Goal: Information Seeking & Learning: Learn about a topic

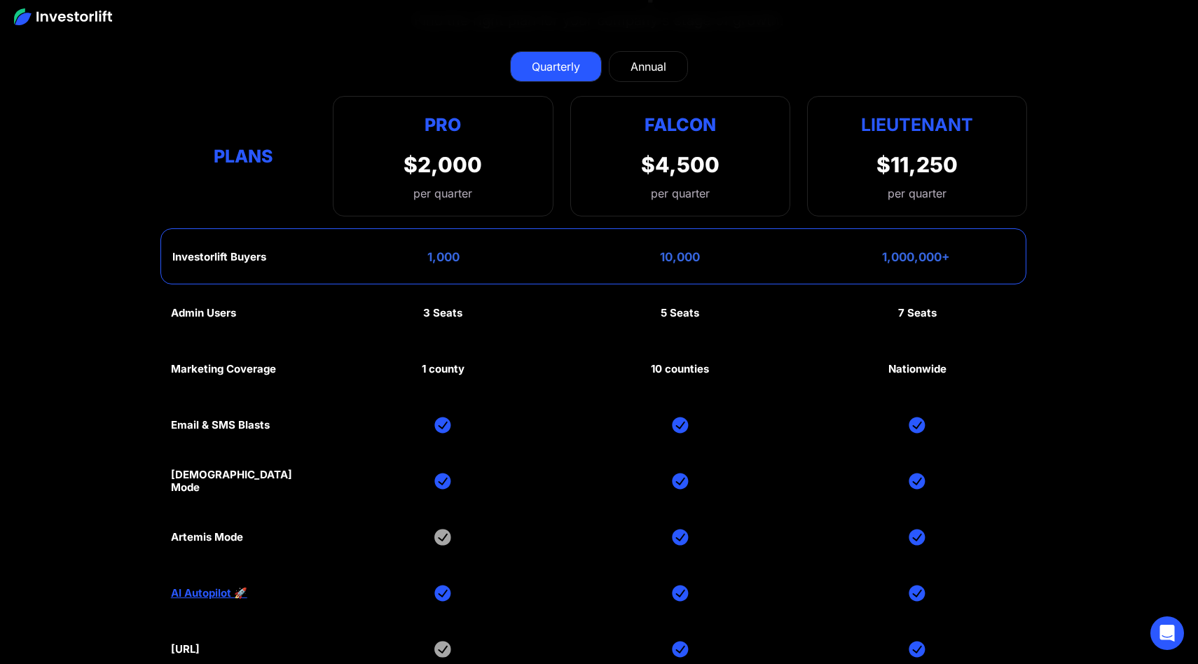
scroll to position [6756, 0]
click at [252, 252] on div "Investorlift Buyers" at bounding box center [219, 258] width 94 height 13
click at [286, 248] on div "Investorlift Buyers 1,000 10,000 1,000,000+" at bounding box center [593, 257] width 867 height 56
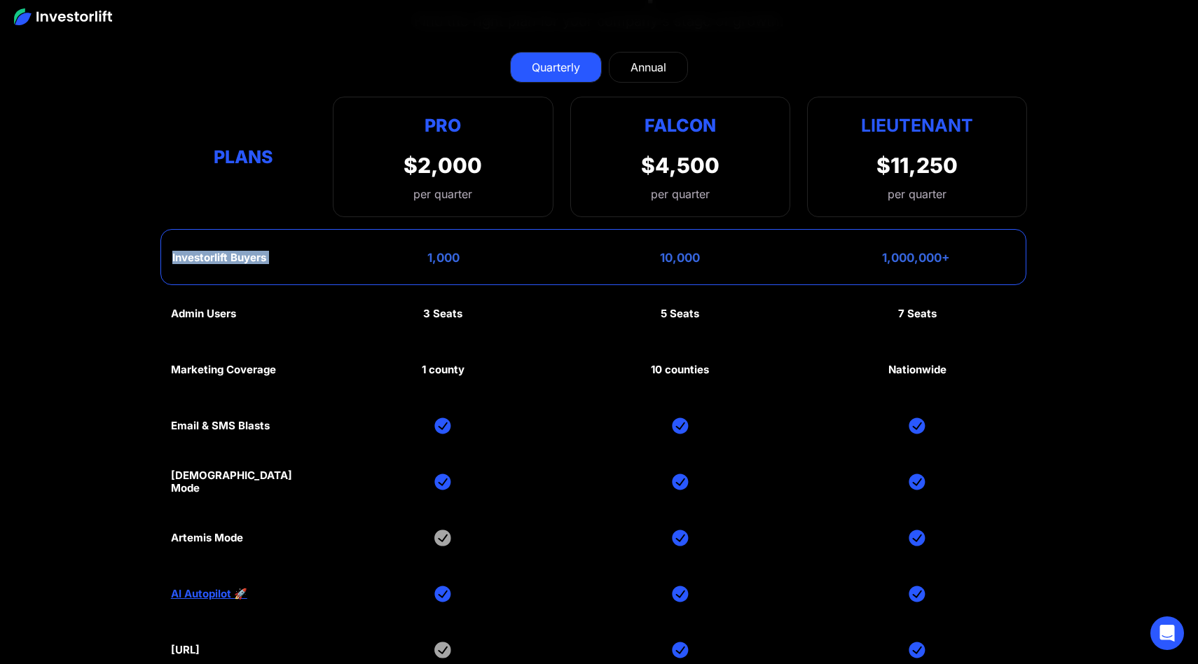
drag, startPoint x: 286, startPoint y: 248, endPoint x: 180, endPoint y: 249, distance: 105.8
click at [180, 249] on div "Investorlift Buyers 1,000 10,000 1,000,000+" at bounding box center [593, 257] width 867 height 56
click at [180, 252] on div "Investorlift Buyers" at bounding box center [219, 258] width 94 height 13
drag, startPoint x: 845, startPoint y: 242, endPoint x: 977, endPoint y: 256, distance: 133.1
click at [977, 256] on div "Investorlift Buyers 1,000 10,000 1,000,000+" at bounding box center [593, 257] width 867 height 56
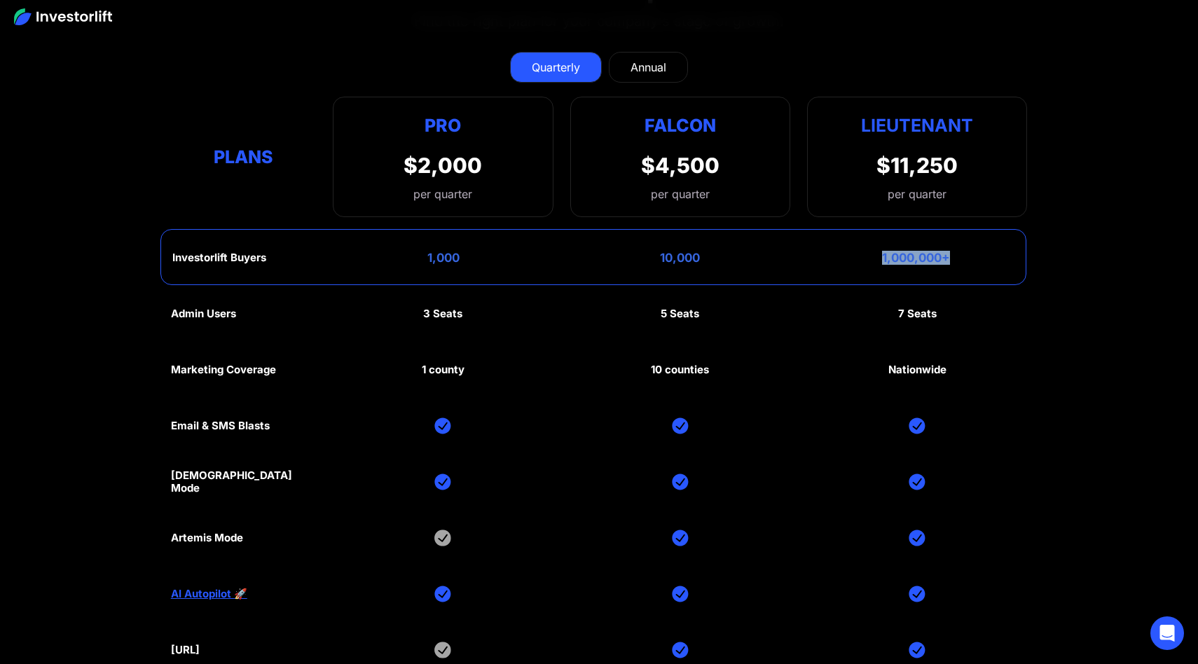
click at [977, 256] on div "Investorlift Buyers 1,000 10,000 1,000,000+" at bounding box center [593, 257] width 867 height 56
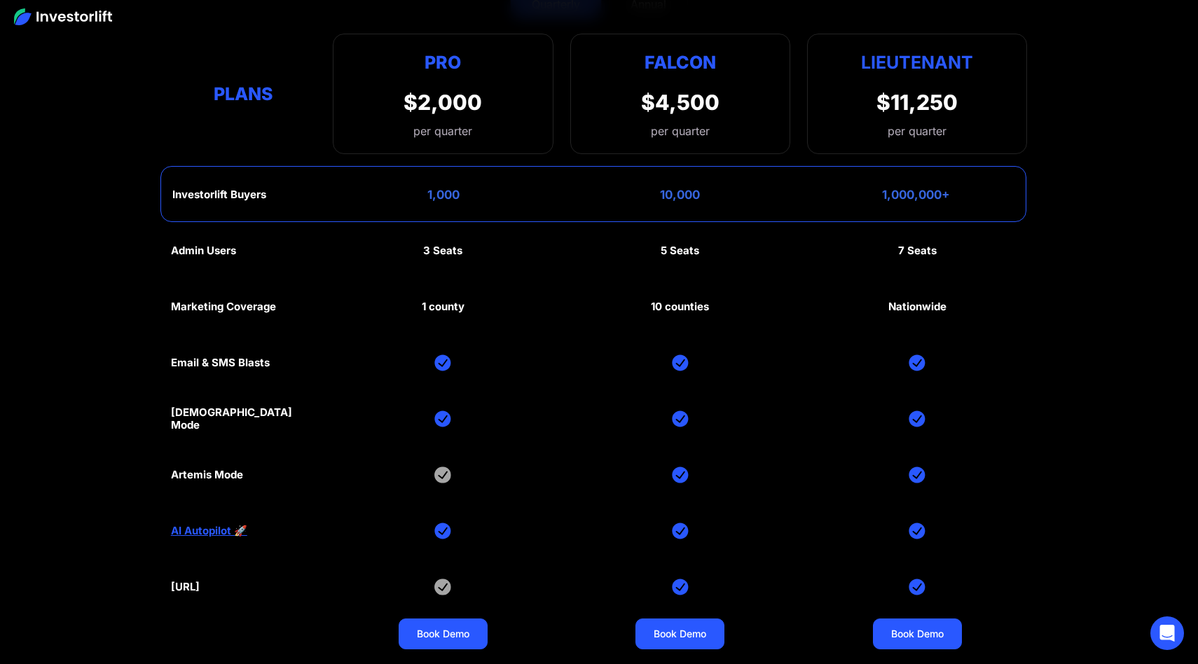
scroll to position [6820, 0]
drag, startPoint x: 643, startPoint y: 305, endPoint x: 756, endPoint y: 305, distance: 113.5
click at [756, 305] on div "Admin Users 3 Seats 5 Seats 7 Seats Marketing Coverage 1 county 10 counties Nat…" at bounding box center [599, 446] width 857 height 448
drag, startPoint x: 802, startPoint y: 300, endPoint x: 957, endPoint y: 300, distance: 154.8
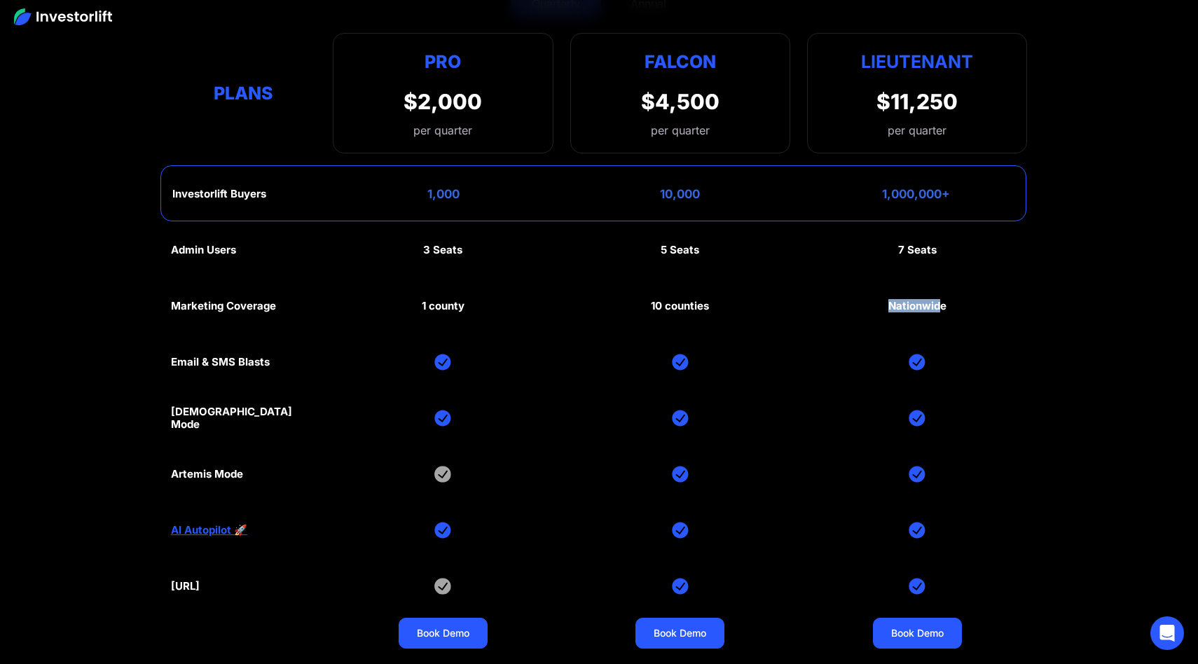
click at [957, 300] on div "Admin Users 3 Seats 5 Seats 7 Seats Marketing Coverage 1 county 10 counties Nat…" at bounding box center [599, 446] width 857 height 448
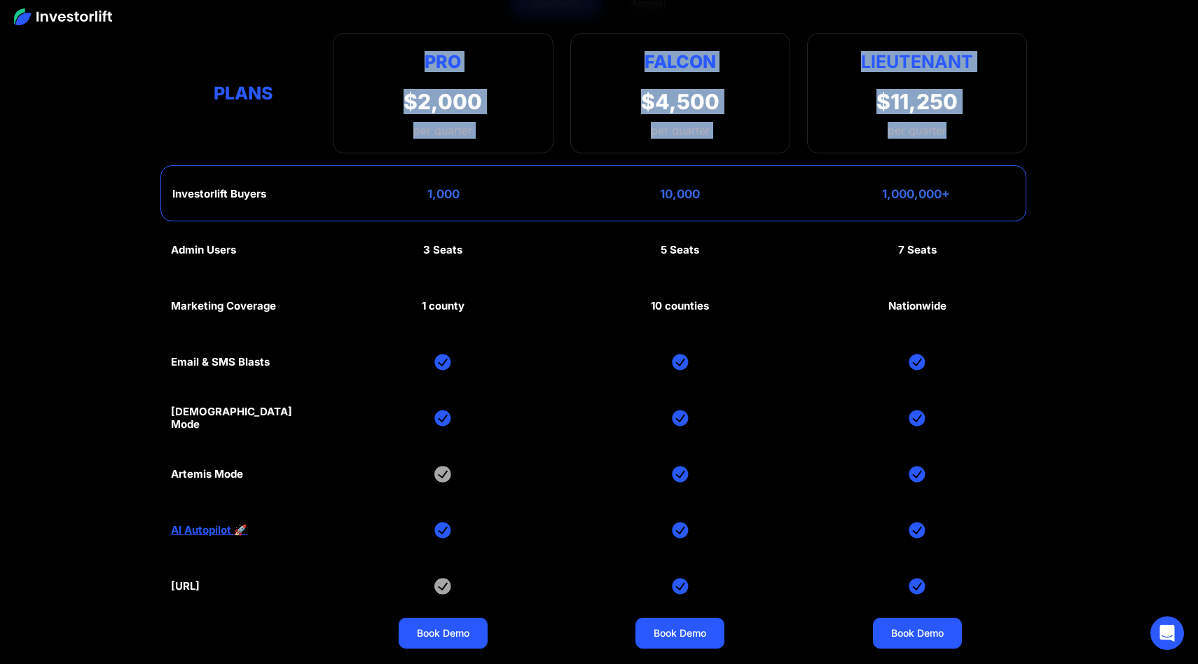
drag, startPoint x: 966, startPoint y: 133, endPoint x: 413, endPoint y: 37, distance: 561.1
click at [413, 38] on div "Plans Pro $2,000 per quarter Pro Falcon Ltnt. Users 3 10 Unltd Buyer Limit 100k…" at bounding box center [599, 93] width 857 height 121
click at [413, 37] on div "Pro $2,000 per quarter Pro Falcon Ltnt. Users 3 10 Unltd Buyer Limit 100k 500k …" at bounding box center [443, 93] width 220 height 121
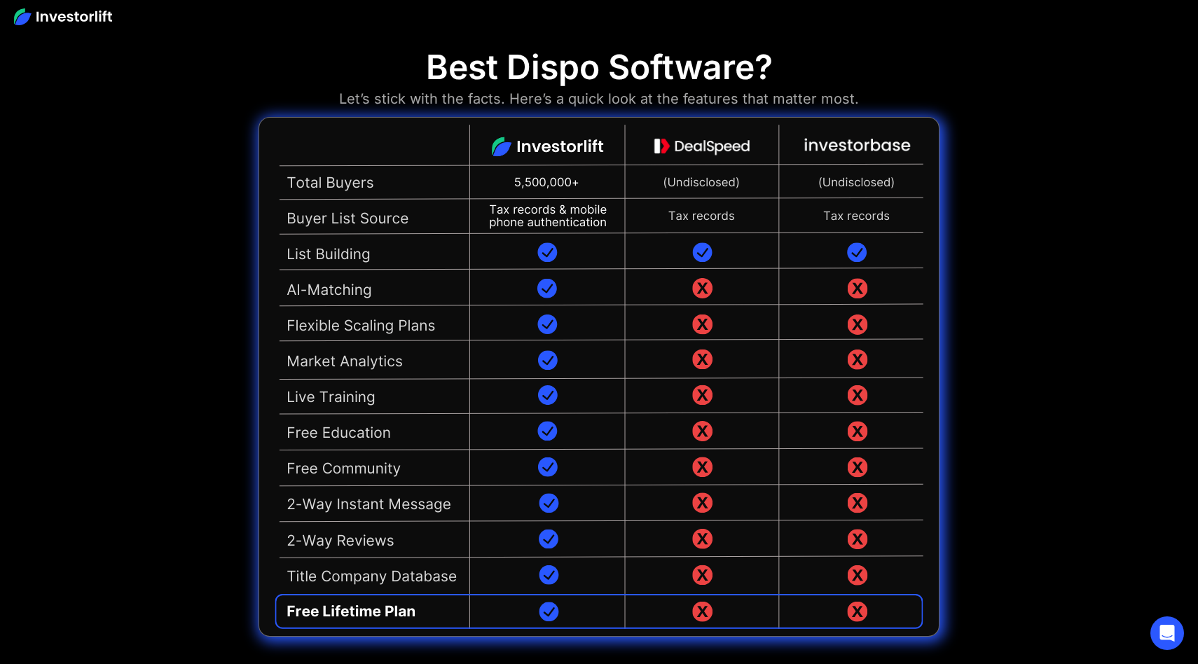
scroll to position [3351, 0]
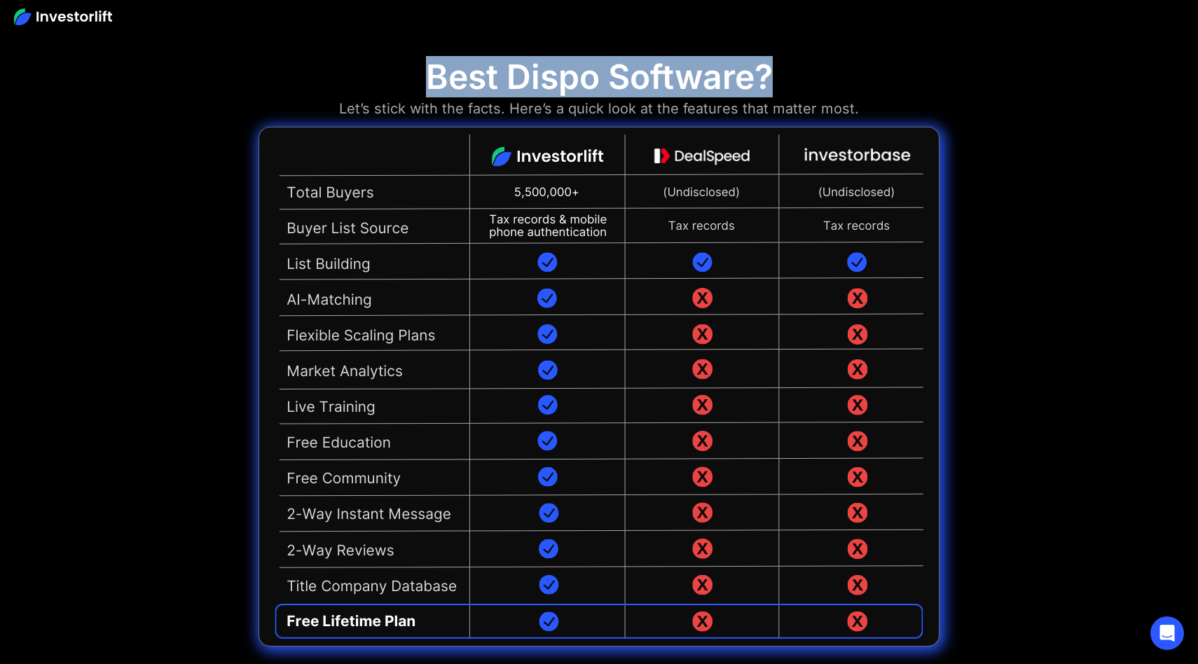
drag, startPoint x: 417, startPoint y: 67, endPoint x: 865, endPoint y: 125, distance: 452.2
click at [867, 125] on div "Best Dispo Software? Let’s stick with the facts. Here’s a quick look at the fea…" at bounding box center [599, 360] width 681 height 607
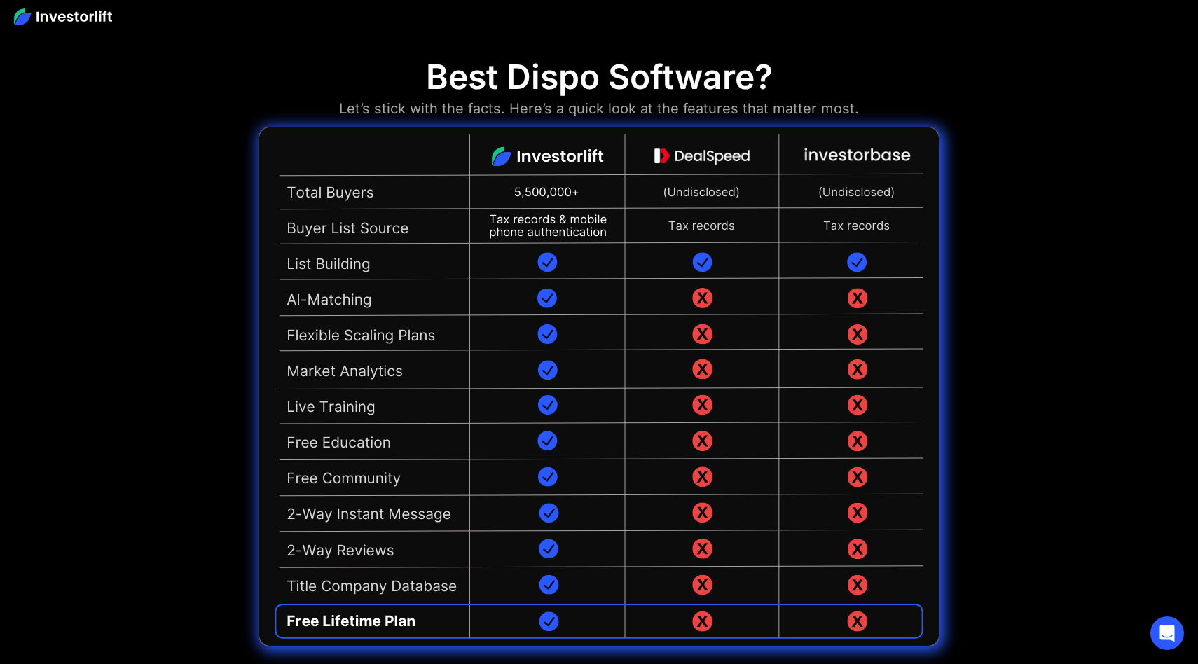
click at [880, 111] on div "Best Dispo Software? Let’s stick with the facts. Here’s a quick look at the fea…" at bounding box center [599, 360] width 681 height 607
drag, startPoint x: 874, startPoint y: 113, endPoint x: 337, endPoint y: 91, distance: 537.2
click at [337, 92] on div "Best Dispo Software? Let’s stick with the facts. Here’s a quick look at the fea…" at bounding box center [599, 360] width 681 height 607
click at [371, 58] on div "Best Dispo Software? Let’s stick with the facts. Here’s a quick look at the fea…" at bounding box center [599, 360] width 681 height 607
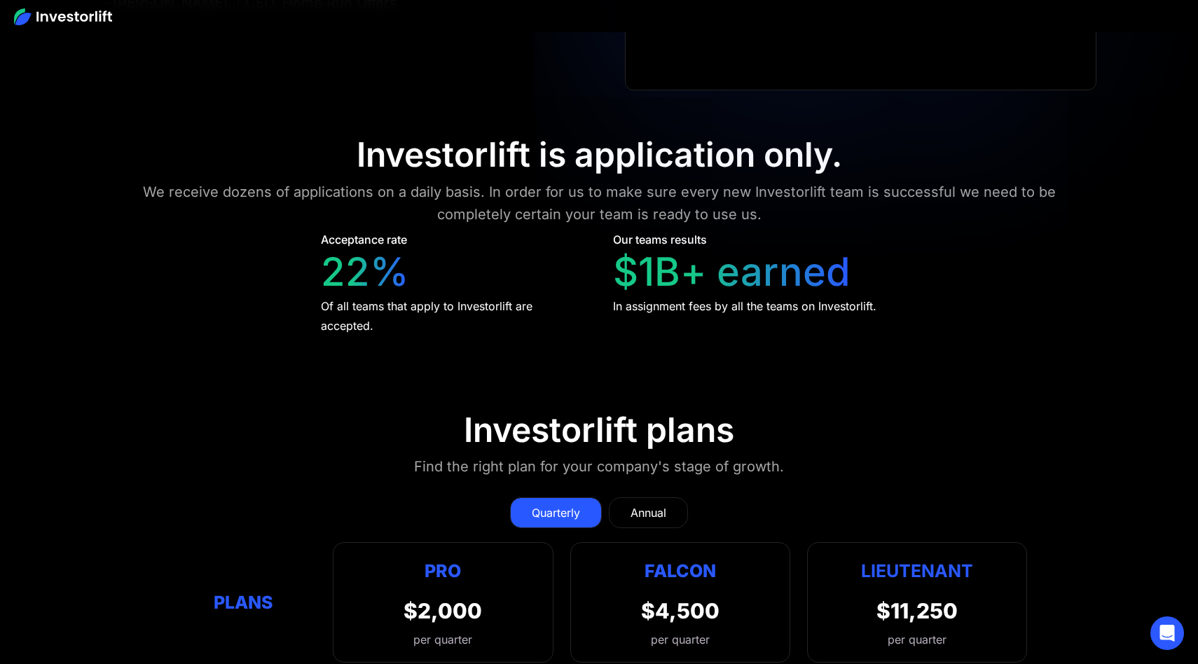
scroll to position [6312, 0]
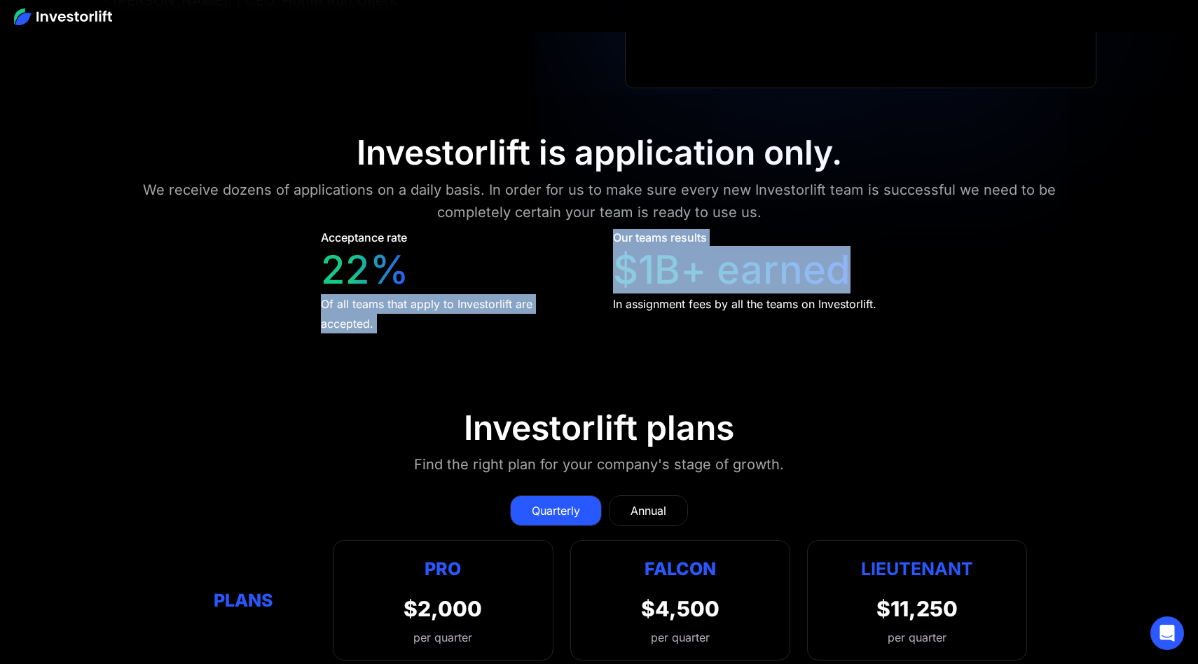
drag, startPoint x: 599, startPoint y: 254, endPoint x: 900, endPoint y: 254, distance: 300.6
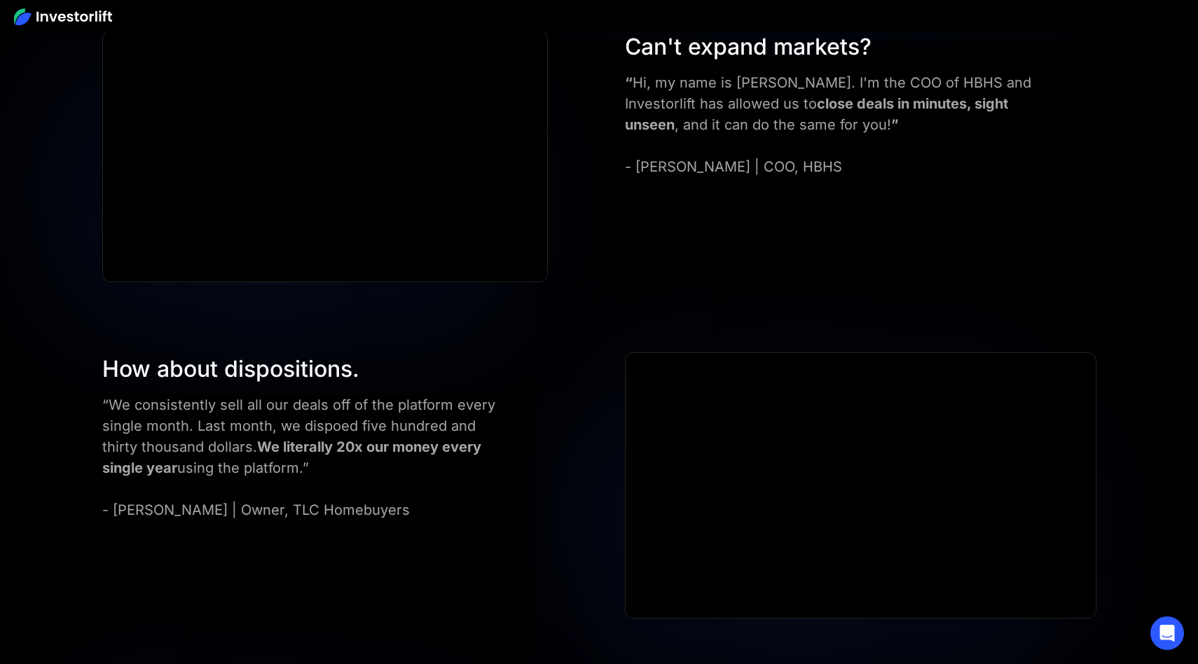
scroll to position [5111, 0]
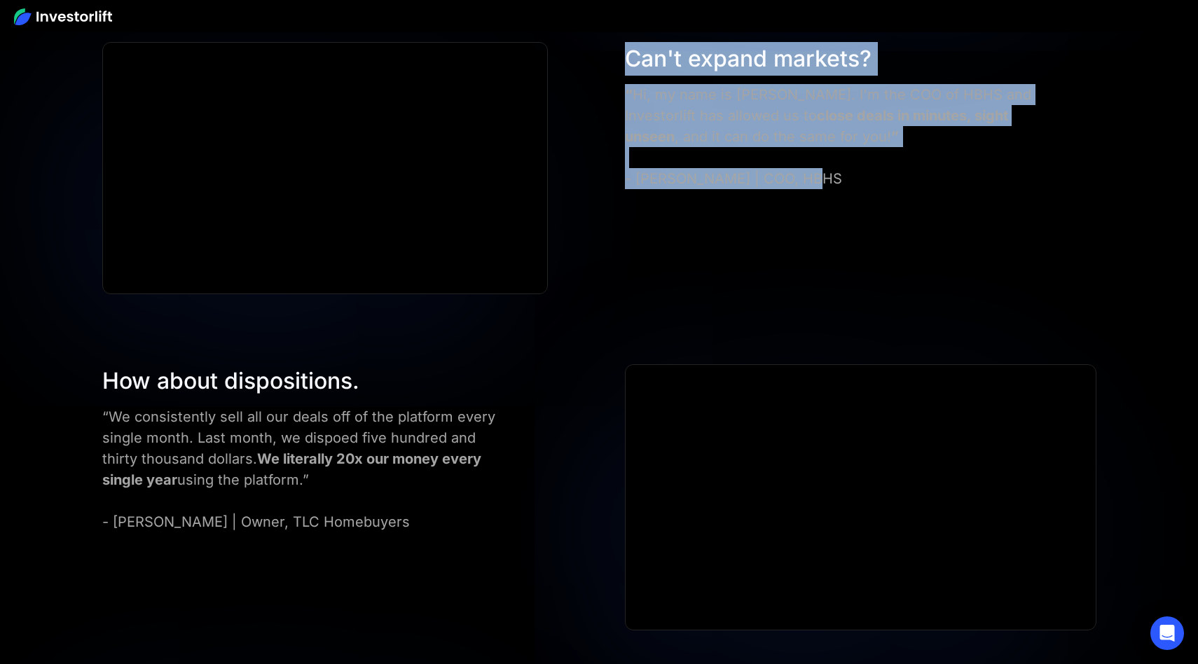
drag, startPoint x: 895, startPoint y: 264, endPoint x: 617, endPoint y: 41, distance: 356.8
click at [617, 42] on div "Can't expand markets? “ Hi, my name is [PERSON_NAME]. I'm the COO of HBHS and I…" at bounding box center [599, 168] width 1078 height 252
drag, startPoint x: 621, startPoint y: 35, endPoint x: 888, endPoint y: 198, distance: 312.0
click at [887, 193] on div "Need to sell deals faster? “We did over 300 transactions last year, nationwide …" at bounding box center [599, 175] width 1198 height 2229
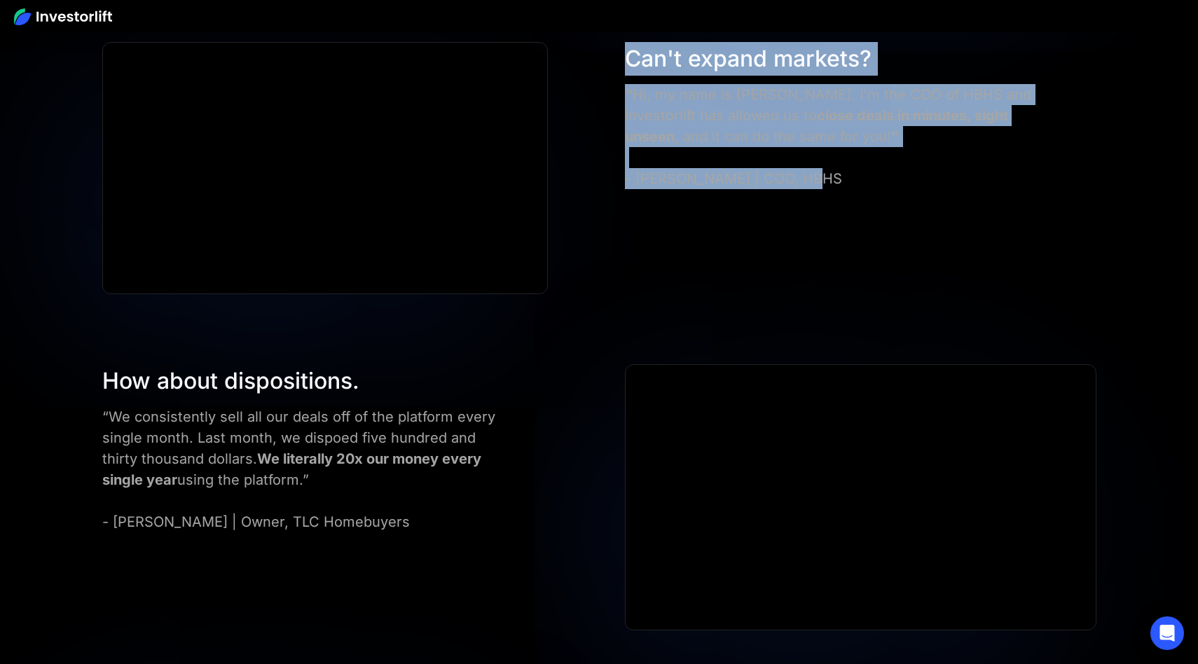
click at [888, 198] on div "Can't expand markets? “ Hi, my name is [PERSON_NAME]. I'm the COO of HBHS and I…" at bounding box center [599, 168] width 1078 height 252
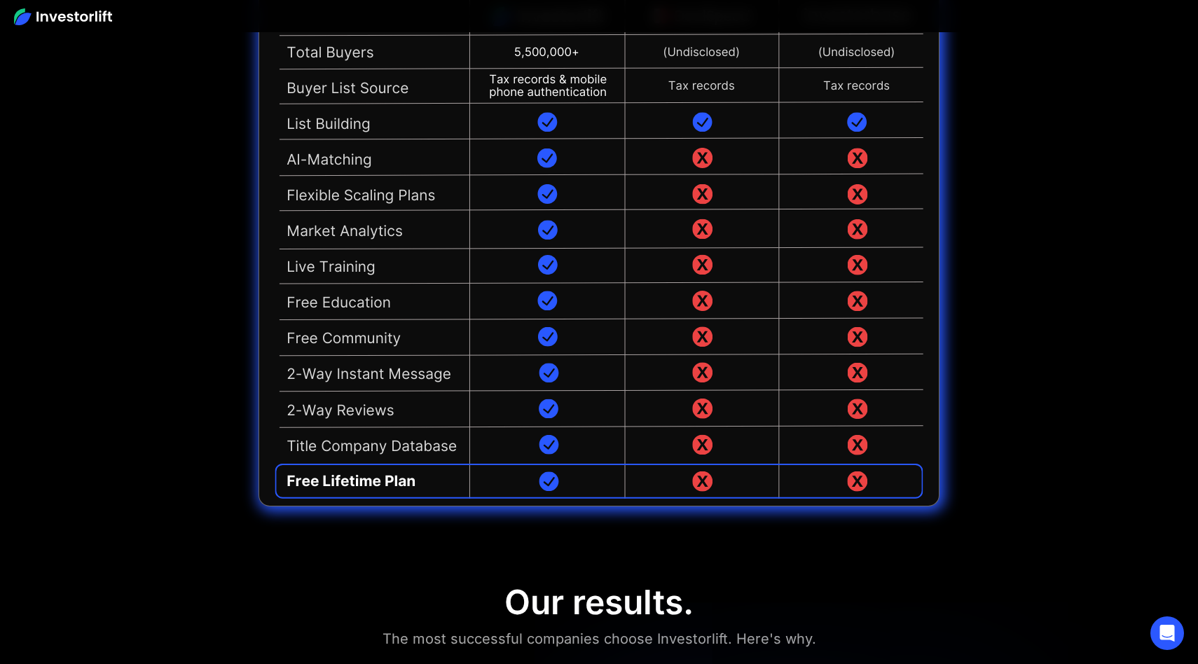
scroll to position [3470, 0]
